Goal: Transaction & Acquisition: Obtain resource

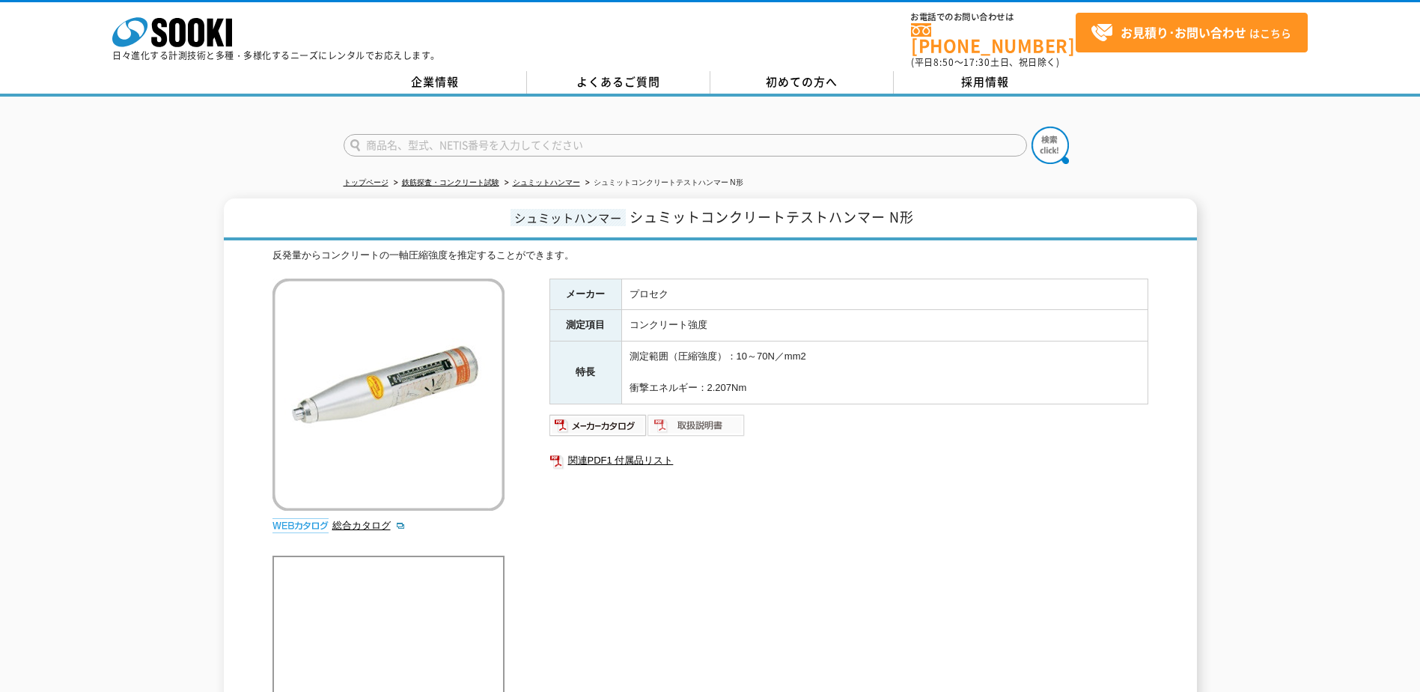
click at [698, 422] on img at bounding box center [697, 425] width 98 height 24
click at [602, 418] on img at bounding box center [598, 425] width 98 height 24
click at [445, 144] on input "text" at bounding box center [685, 145] width 683 height 22
type input "コンクリートテストハンマー"
click at [1032, 127] on button at bounding box center [1050, 145] width 37 height 37
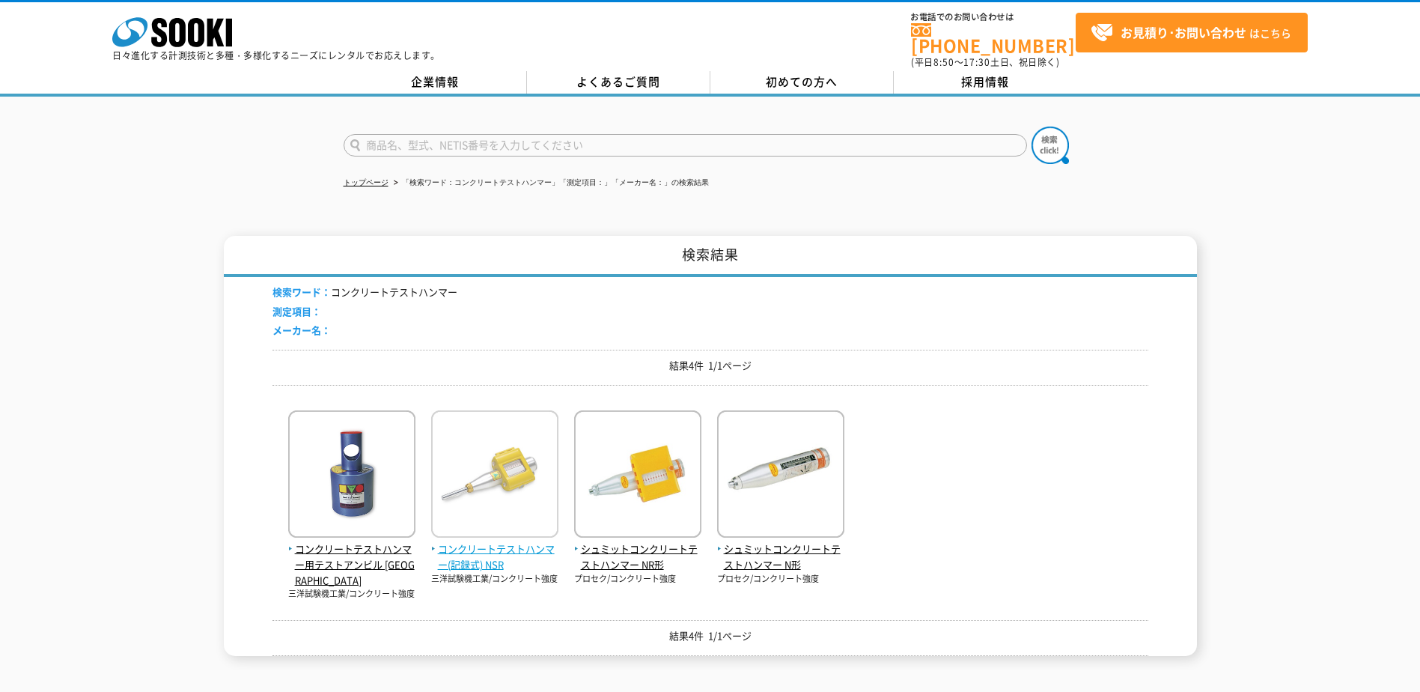
click at [496, 455] on img at bounding box center [494, 475] width 127 height 131
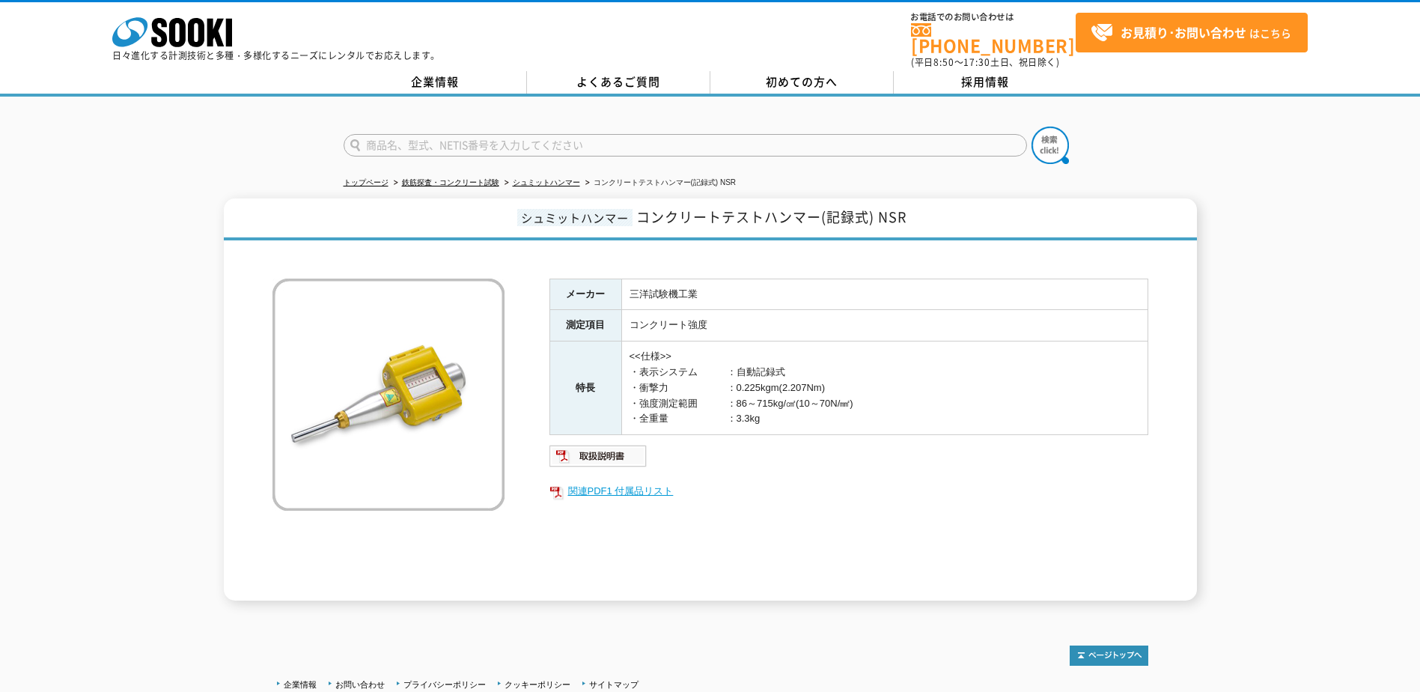
click at [618, 483] on link "関連PDF1 付属品リスト" at bounding box center [848, 490] width 599 height 19
click at [597, 444] on img at bounding box center [598, 456] width 98 height 24
click at [604, 448] on img at bounding box center [598, 456] width 98 height 24
